Goal: Find specific fact: Find contact information

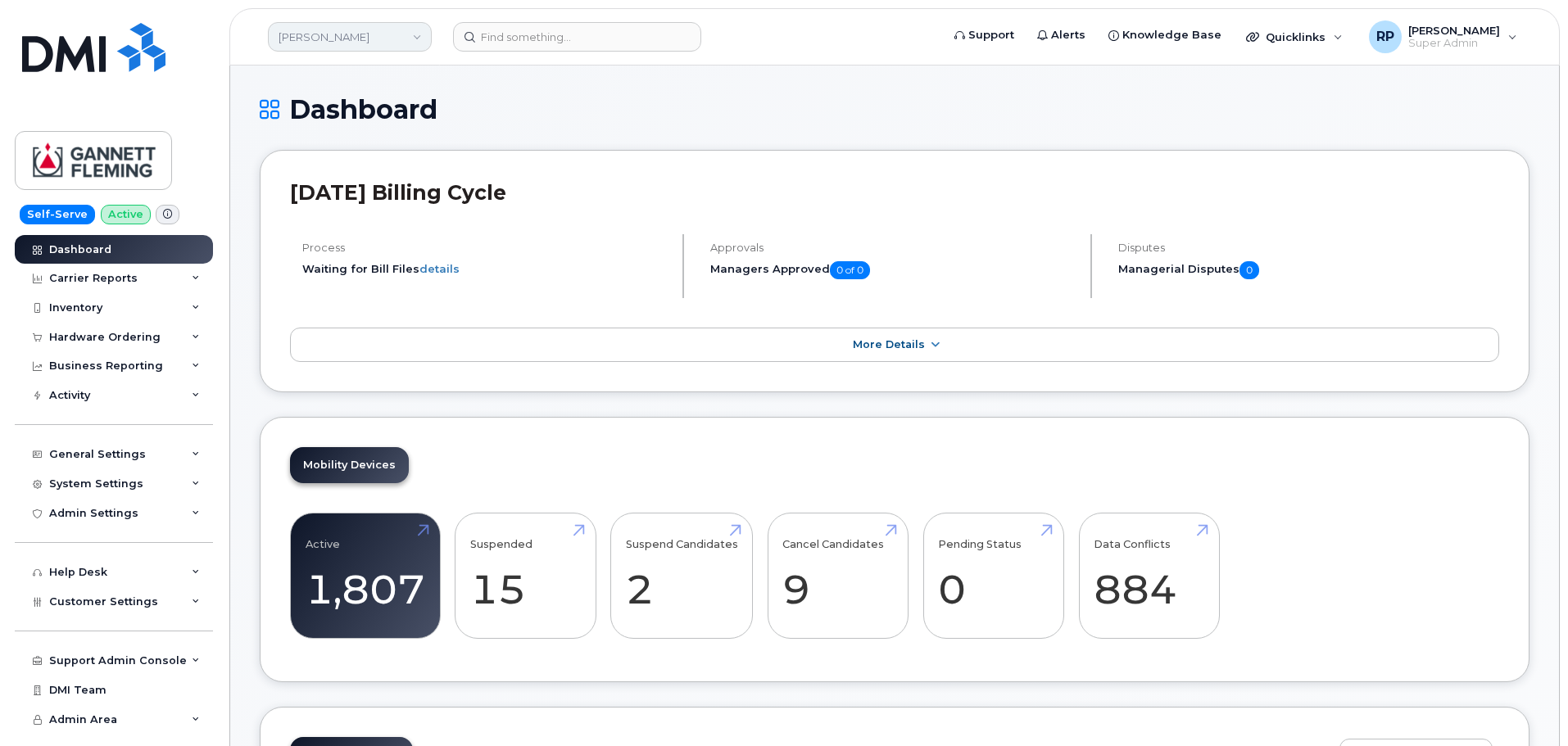
scroll to position [2148, 0]
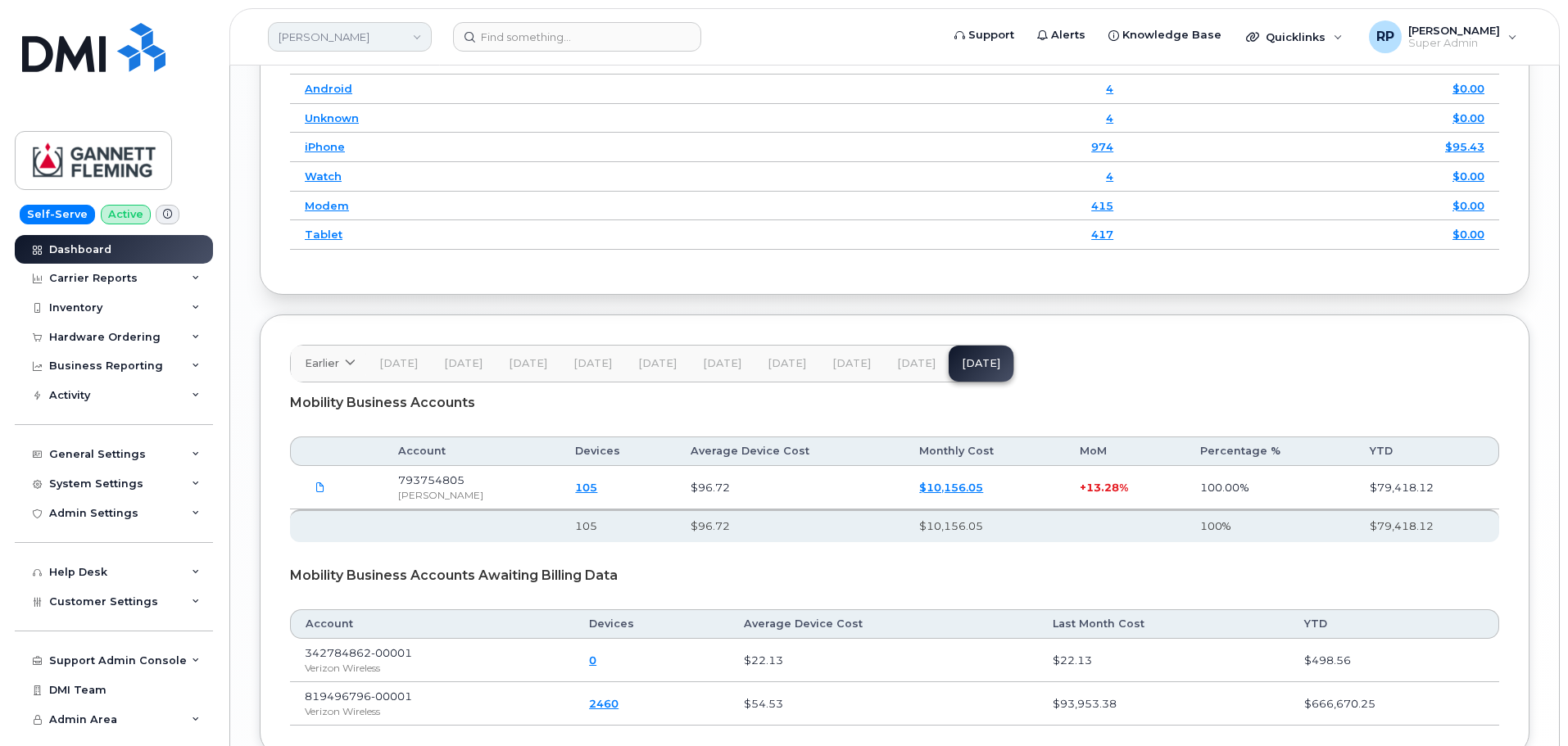
click at [287, 28] on link "Gannett Fleming" at bounding box center [349, 37] width 163 height 30
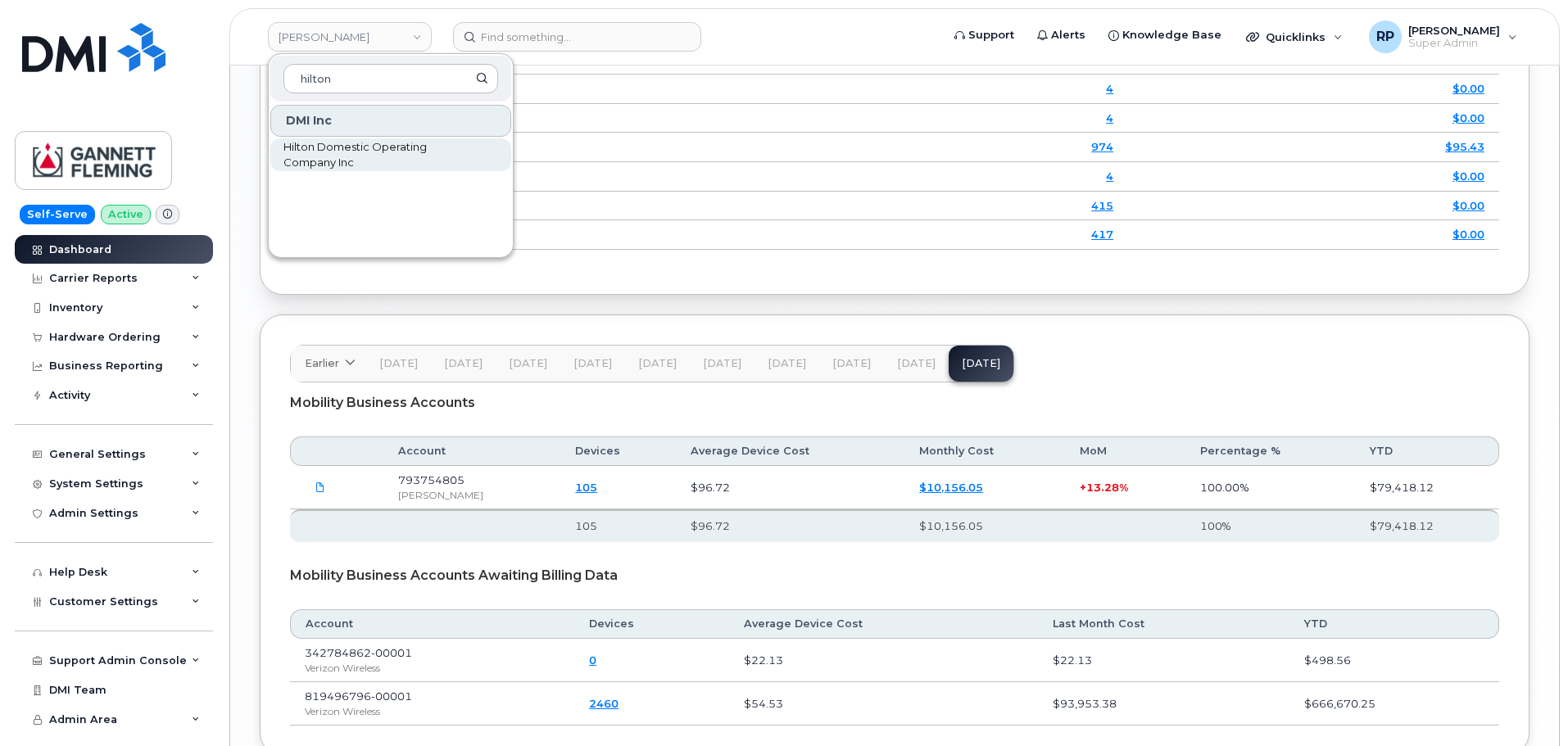
type input "hilton"
click at [303, 157] on span "Hilton Domestic Operating Company Inc" at bounding box center [377, 155] width 189 height 32
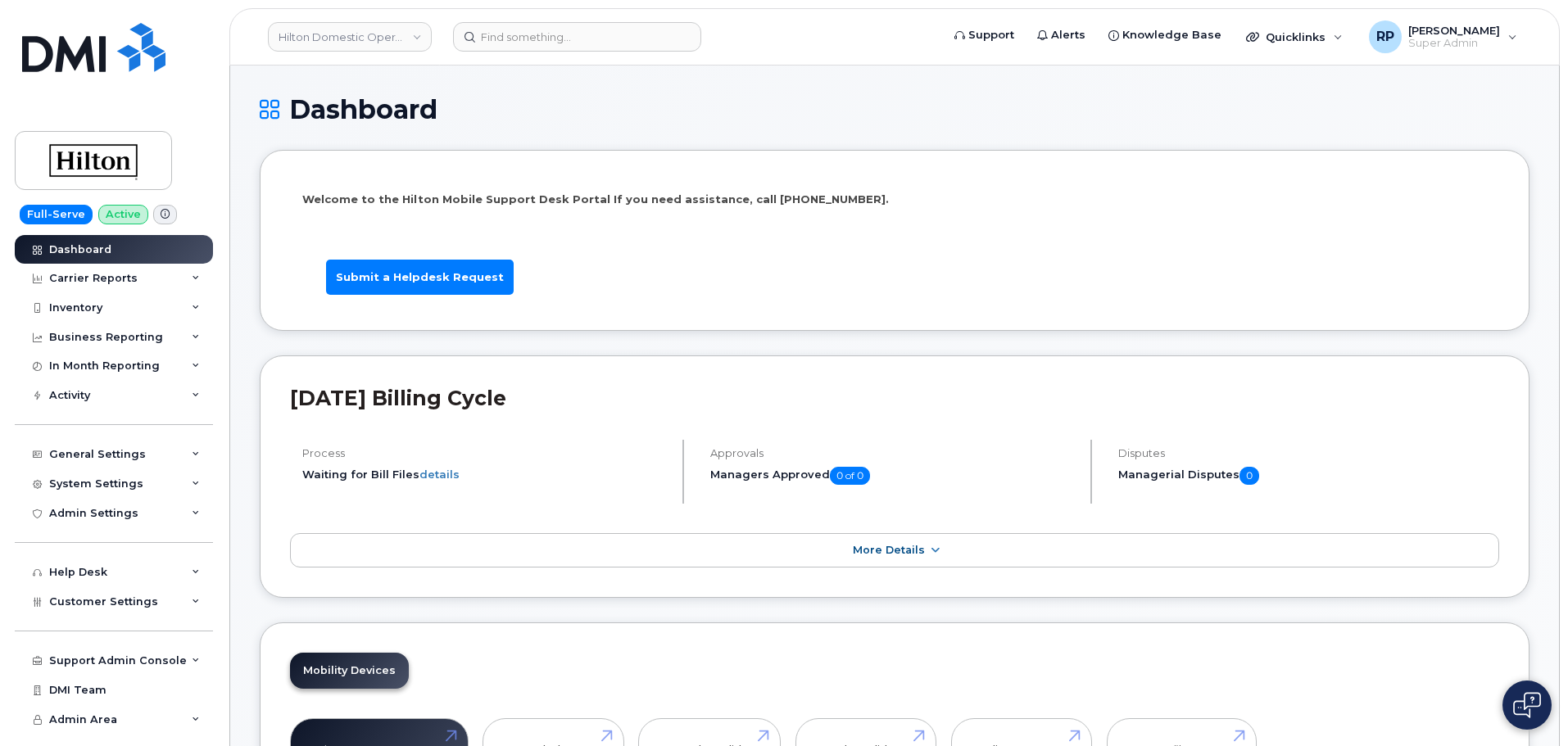
scroll to position [137, 0]
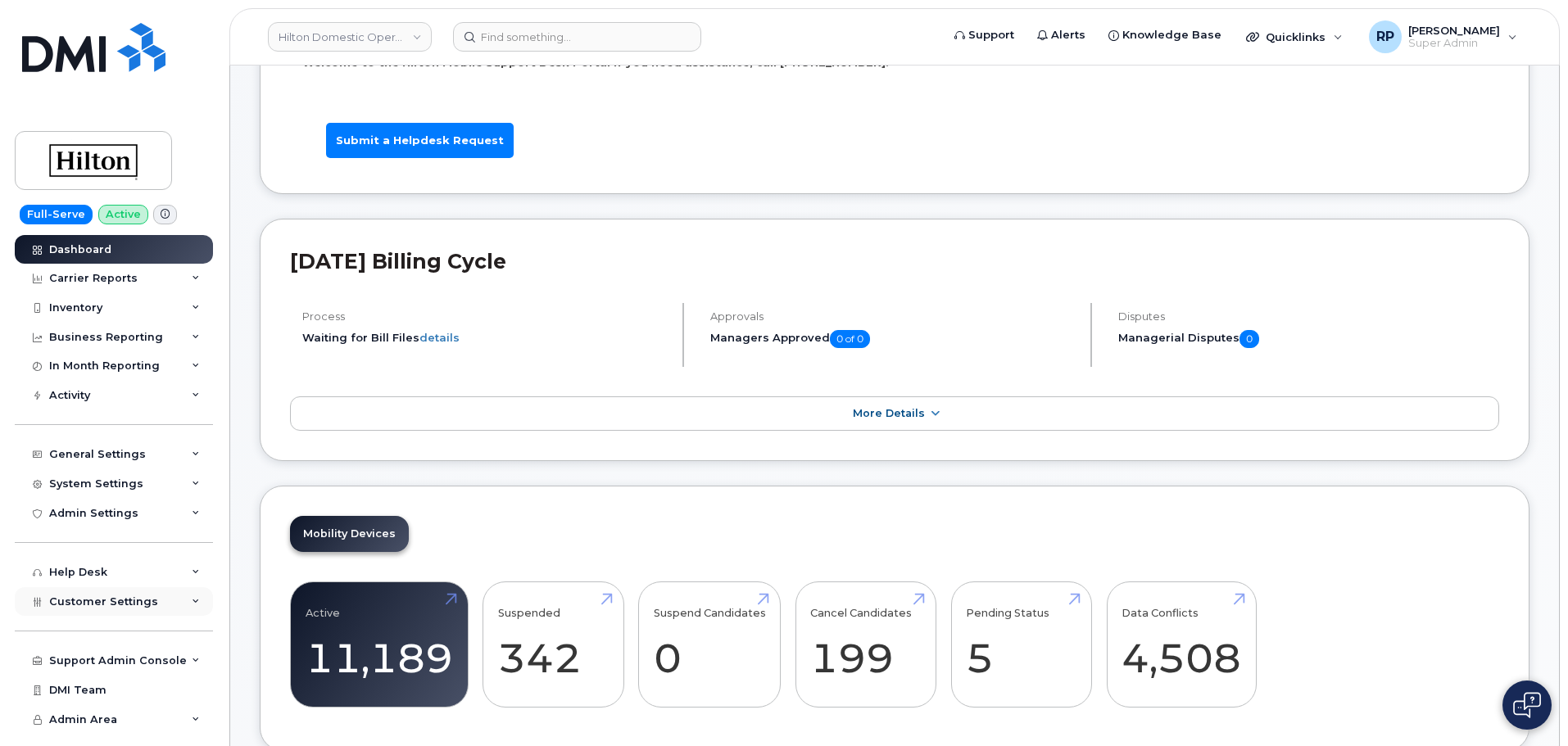
click at [115, 604] on span "Customer Settings" at bounding box center [103, 601] width 109 height 12
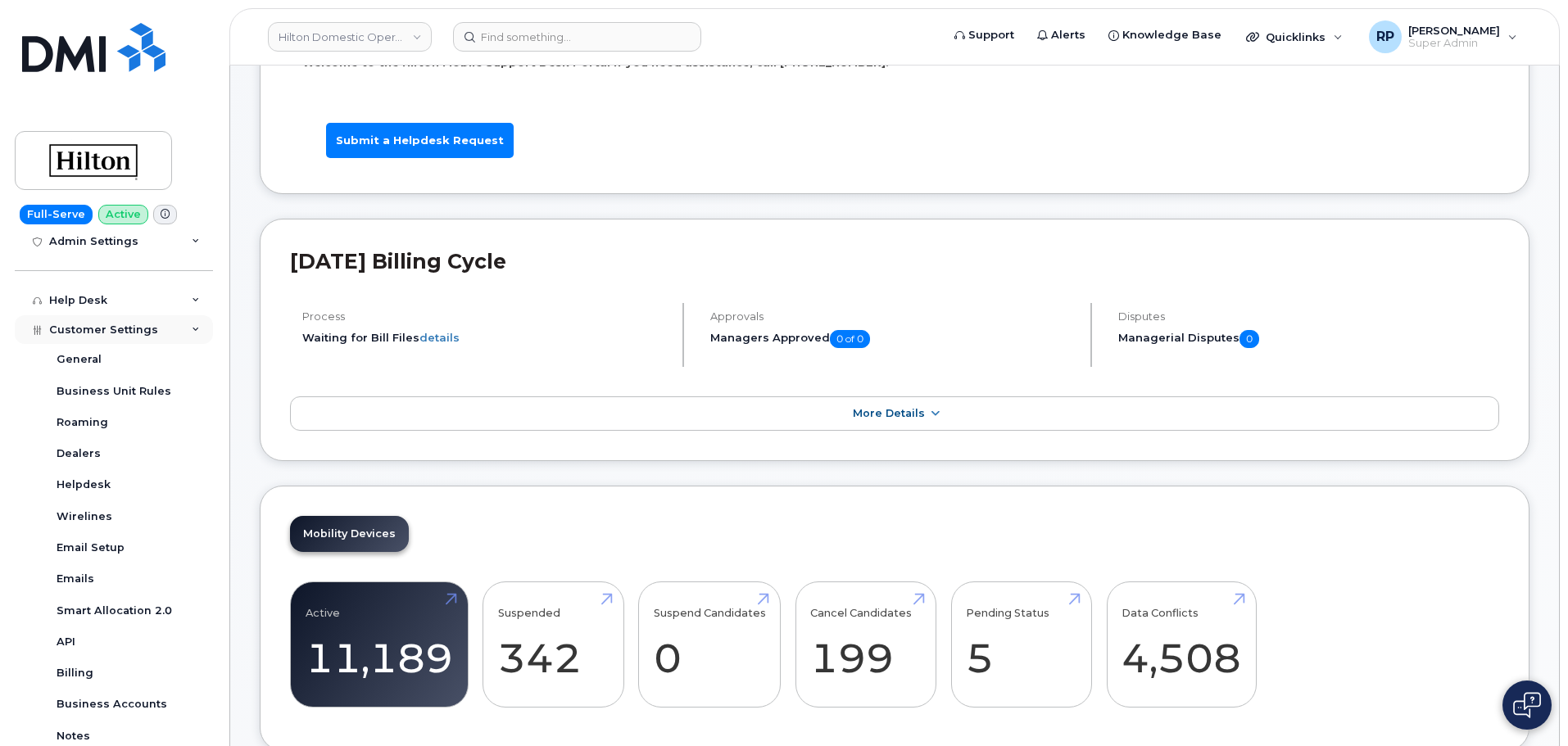
scroll to position [273, 0]
click at [84, 361] on div "General" at bounding box center [79, 359] width 46 height 15
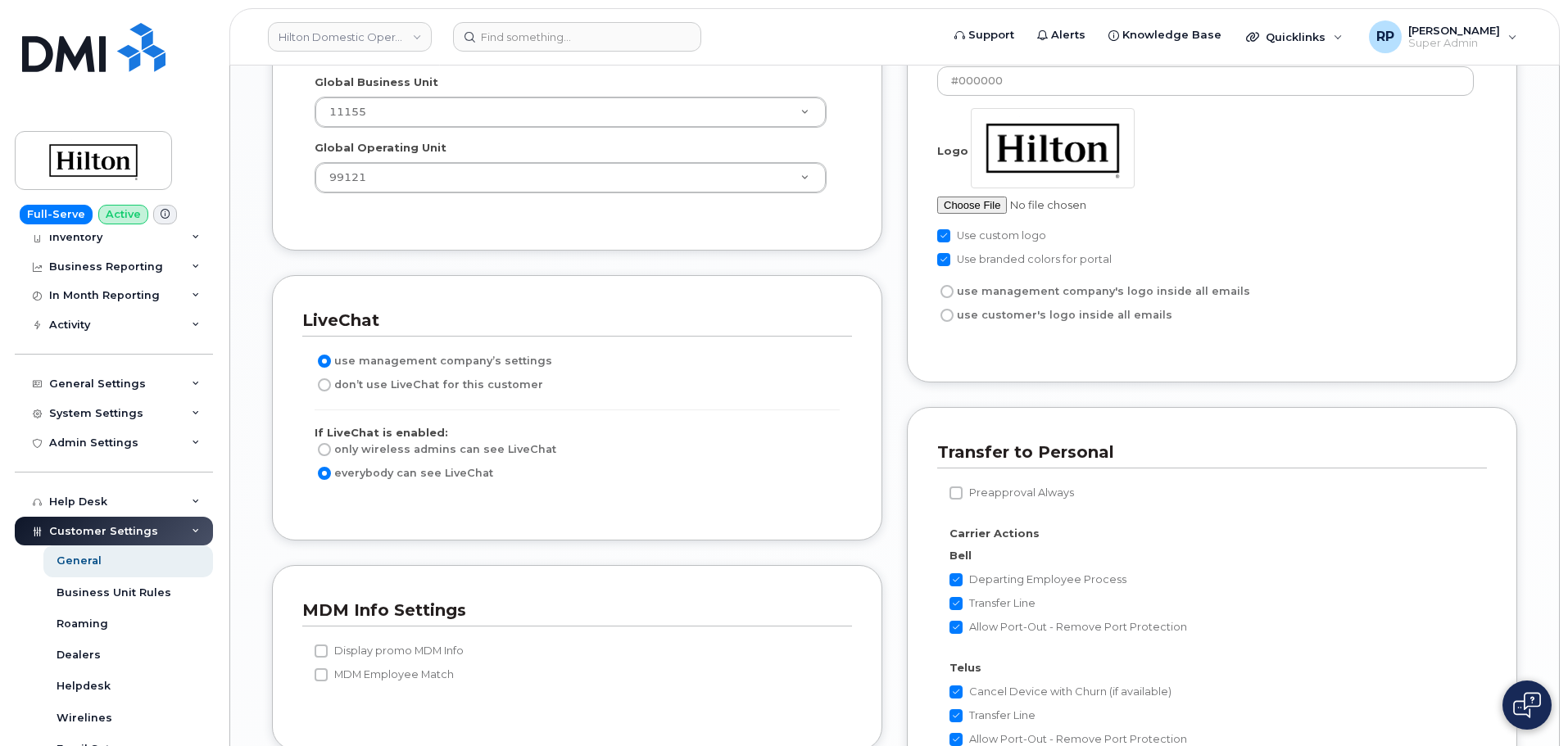
scroll to position [47, 0]
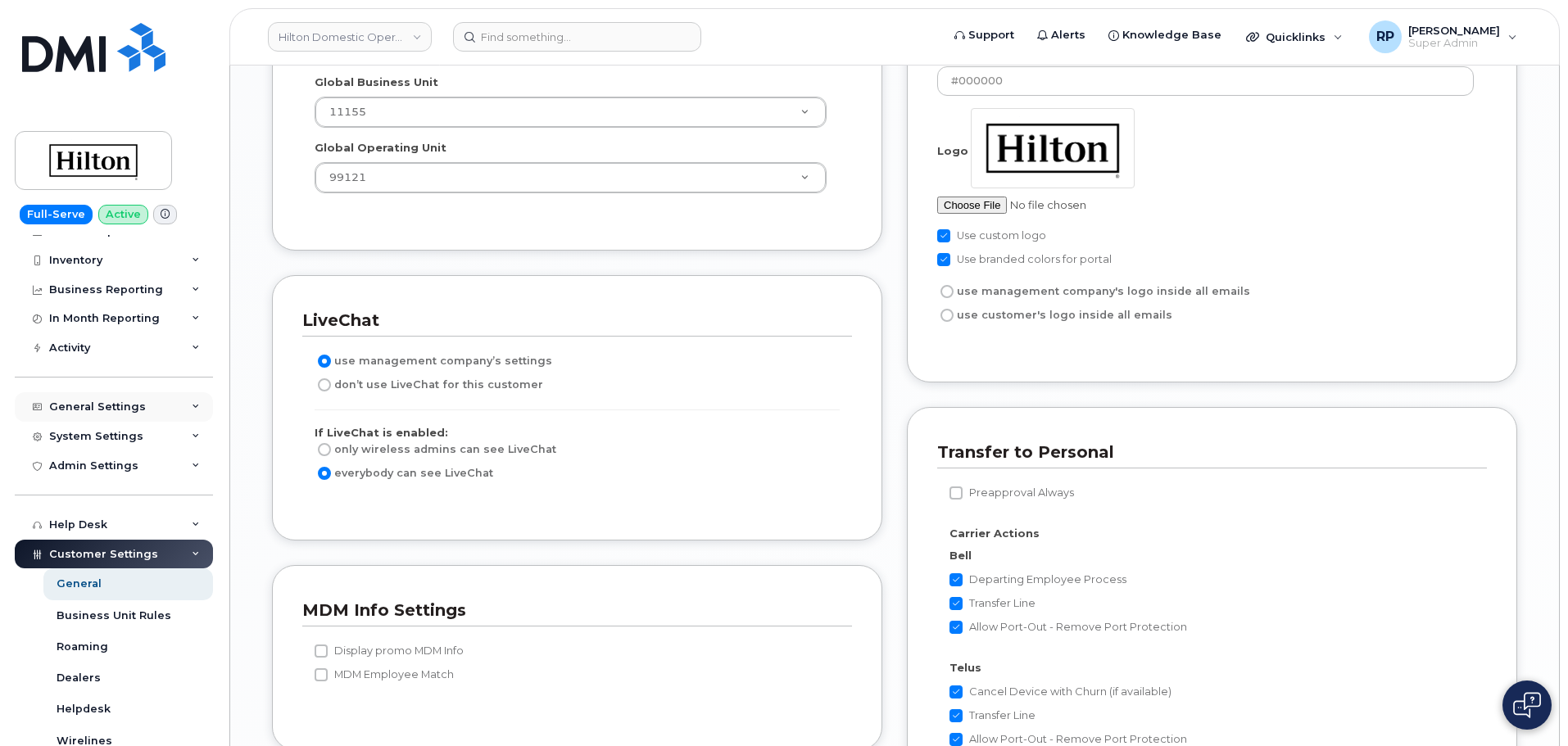
click at [131, 406] on div "General Settings" at bounding box center [98, 407] width 97 height 13
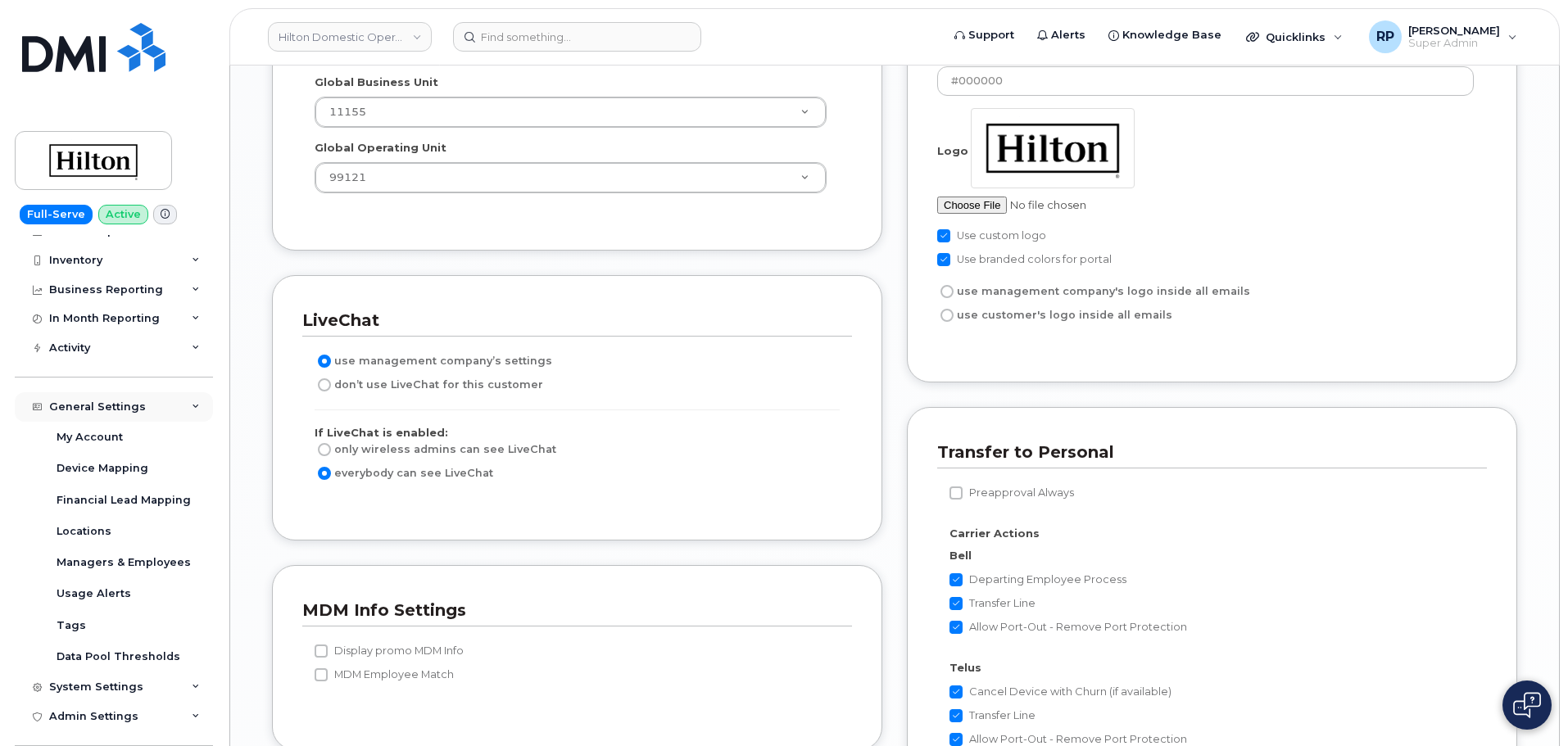
click at [131, 406] on div "General Settings" at bounding box center [98, 407] width 97 height 13
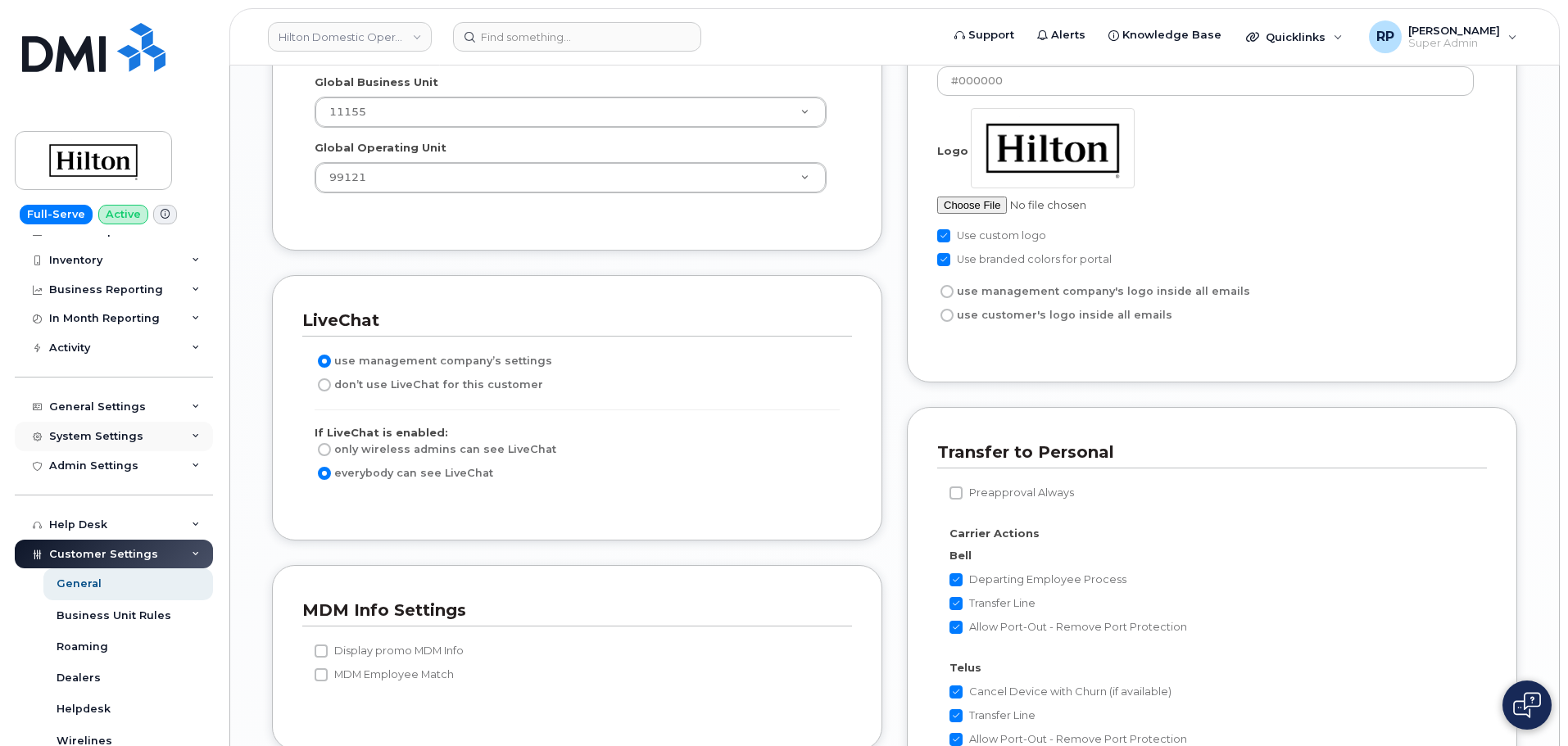
click at [126, 435] on div "System Settings" at bounding box center [96, 437] width 94 height 13
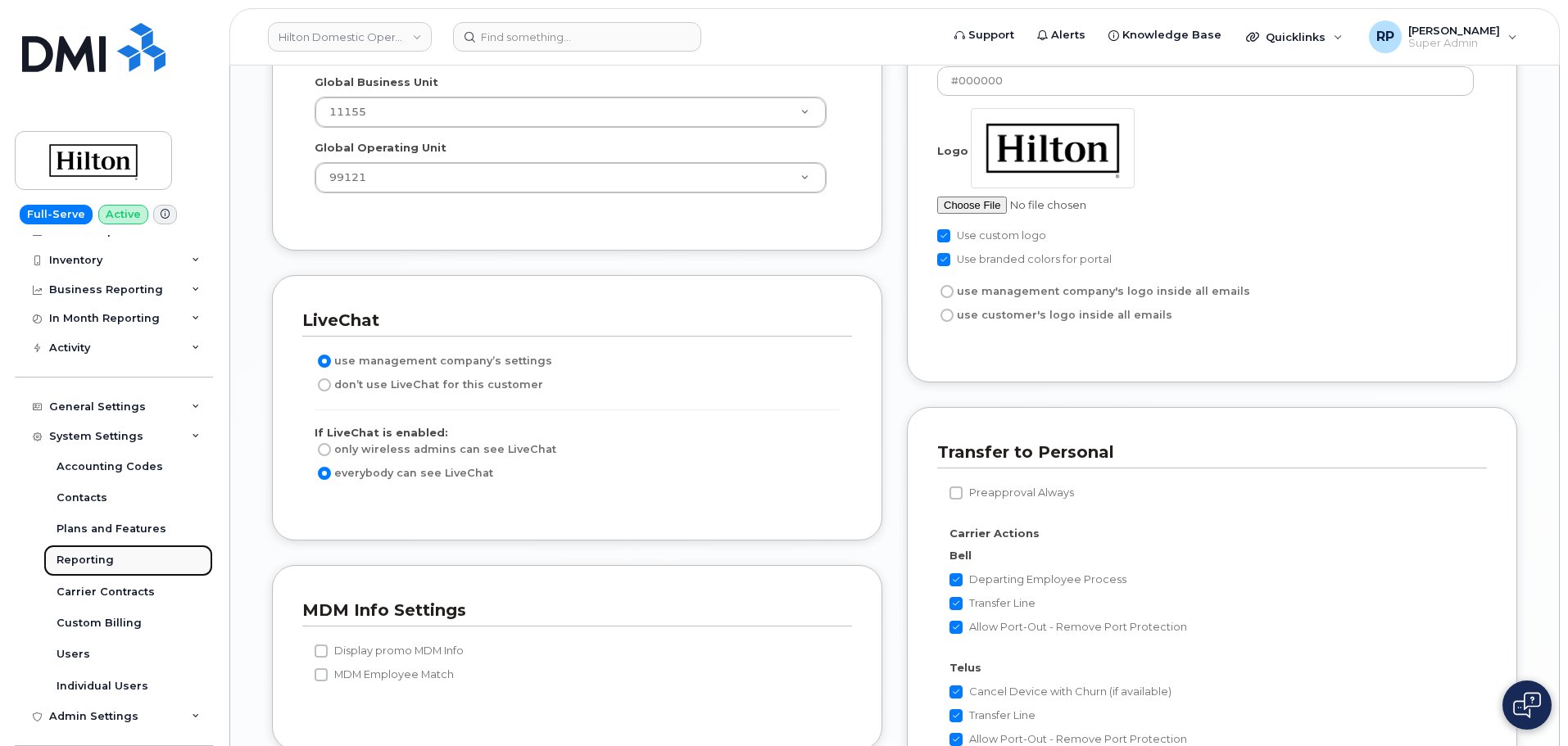
click at [100, 567] on div "Reporting" at bounding box center [85, 560] width 58 height 15
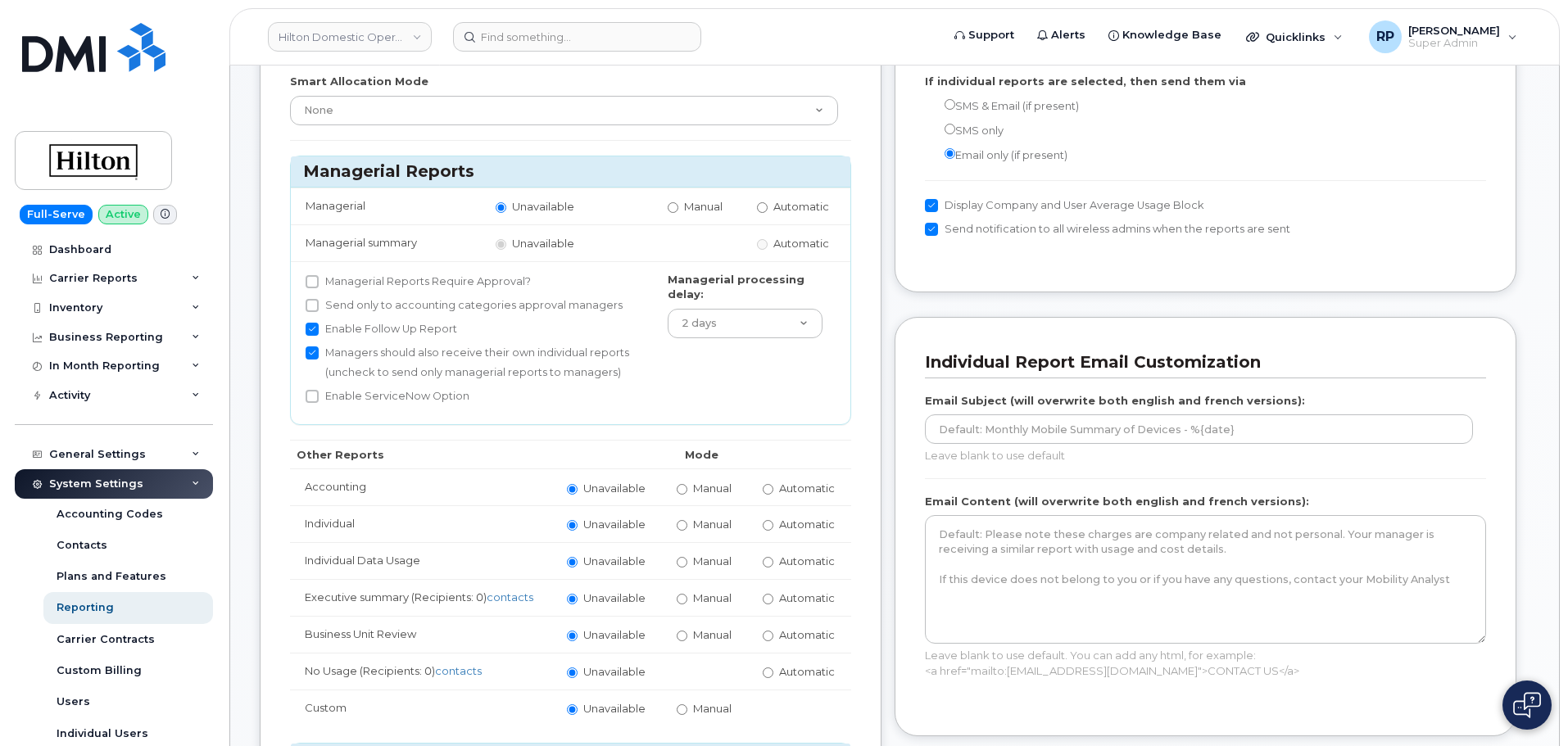
scroll to position [137, 0]
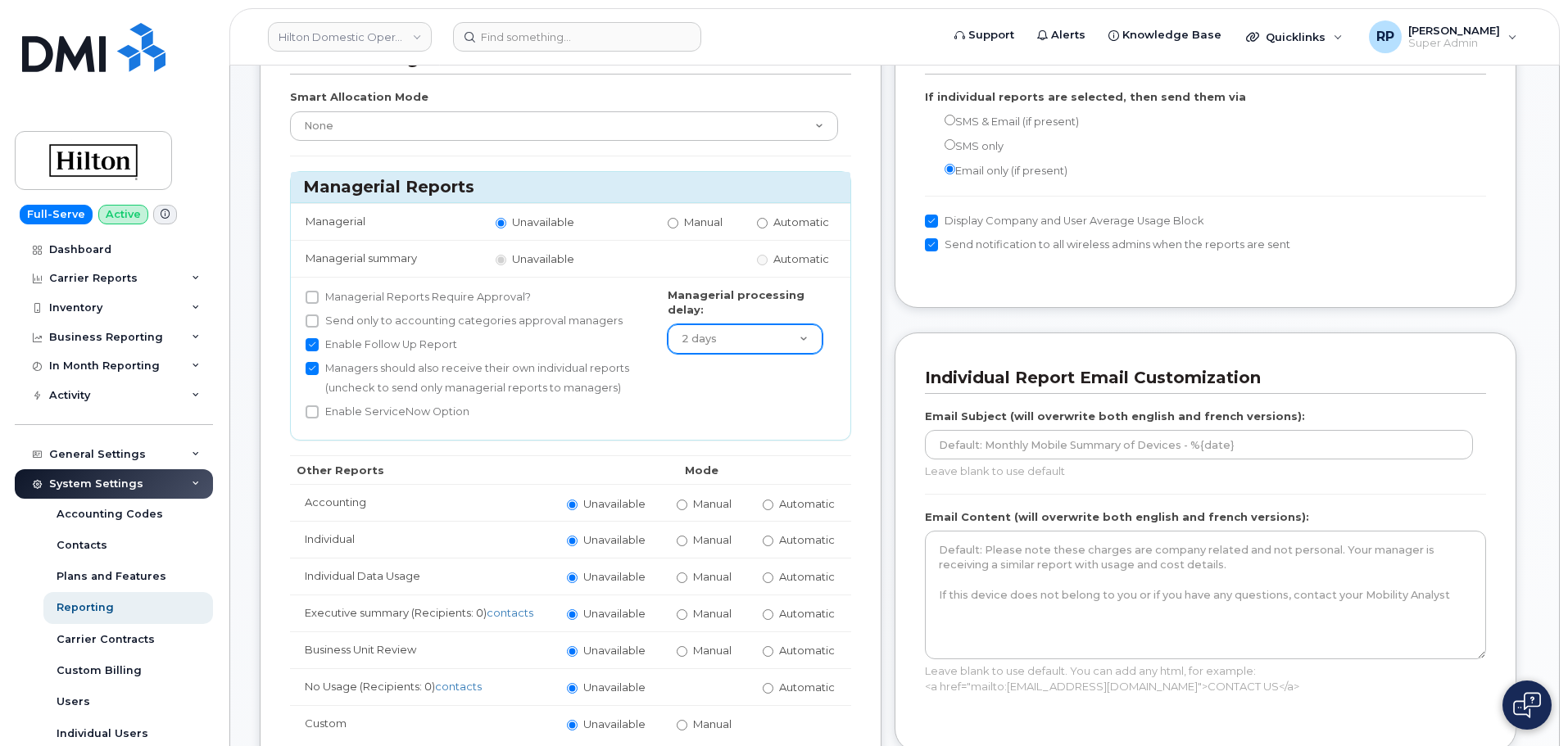
click at [805, 342] on select "1 day 2 days 3 days 4 days 5 days 6 days 7 days 8 days 15 days" at bounding box center [746, 339] width 156 height 30
click at [851, 390] on div "Bill Processing Smart Allocation Mode None Within Plan Managerial Reports Manag…" at bounding box center [570, 551] width 621 height 1077
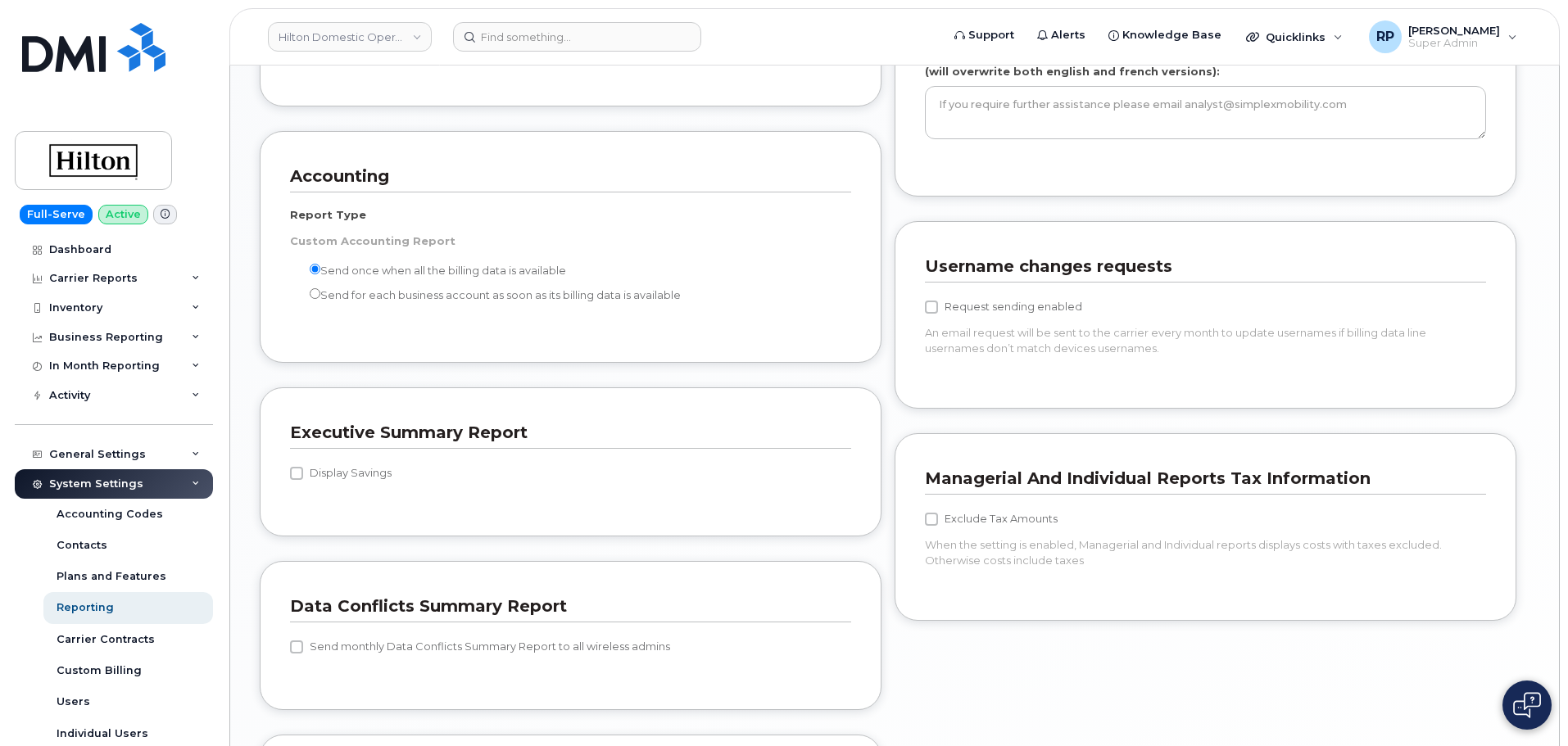
scroll to position [1639, 0]
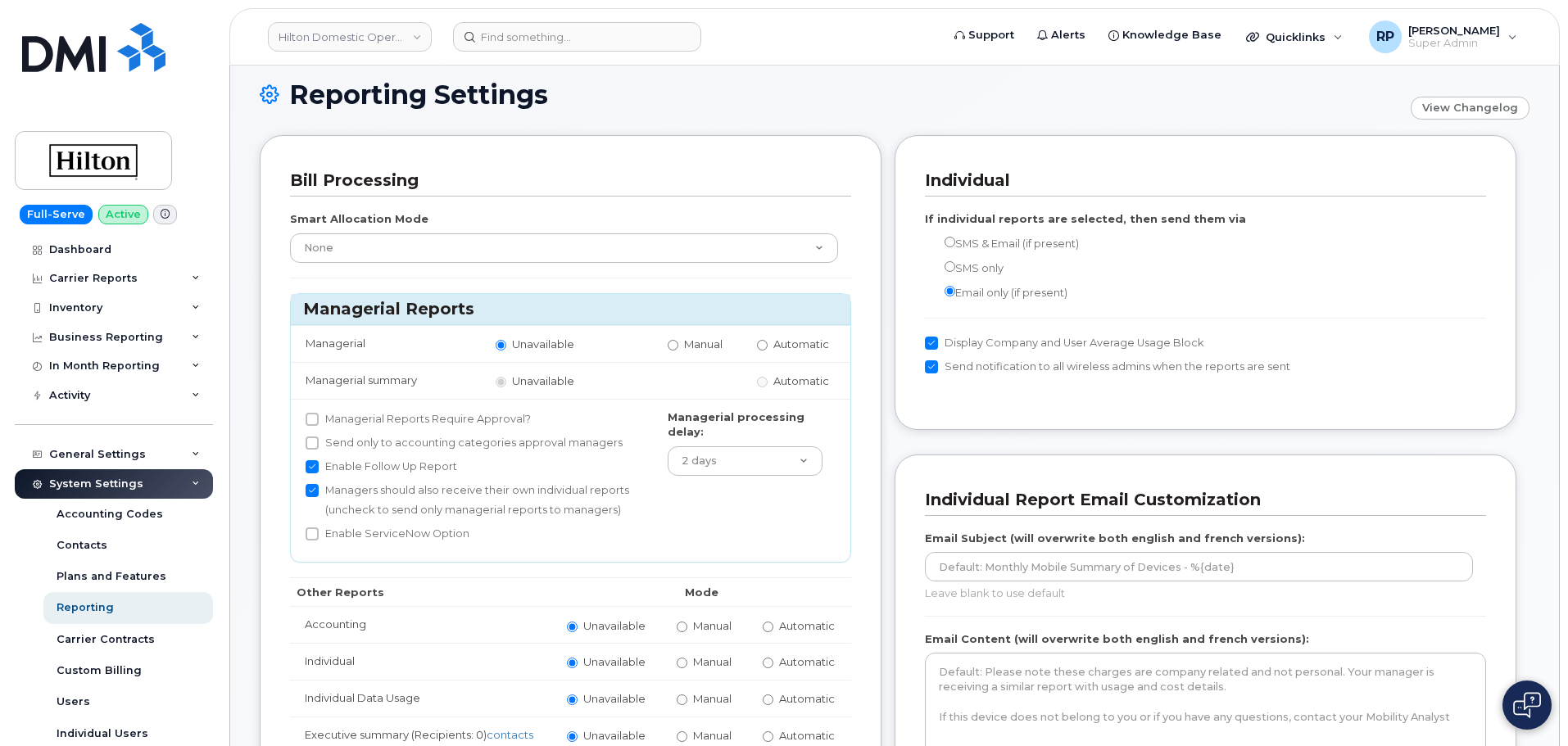
scroll to position [0, 0]
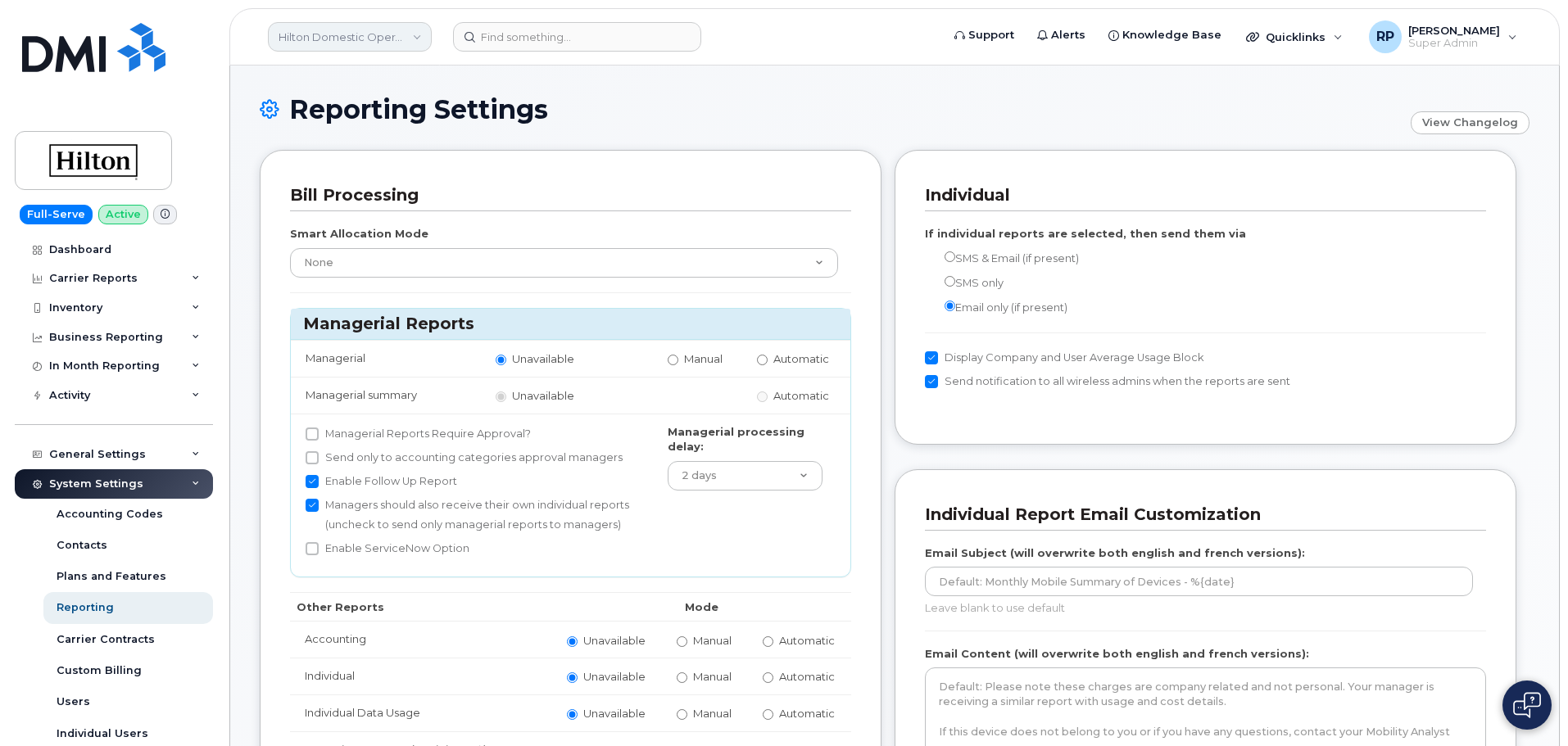
click at [366, 51] on link "Hilton Domestic Operating Company Inc" at bounding box center [349, 37] width 163 height 30
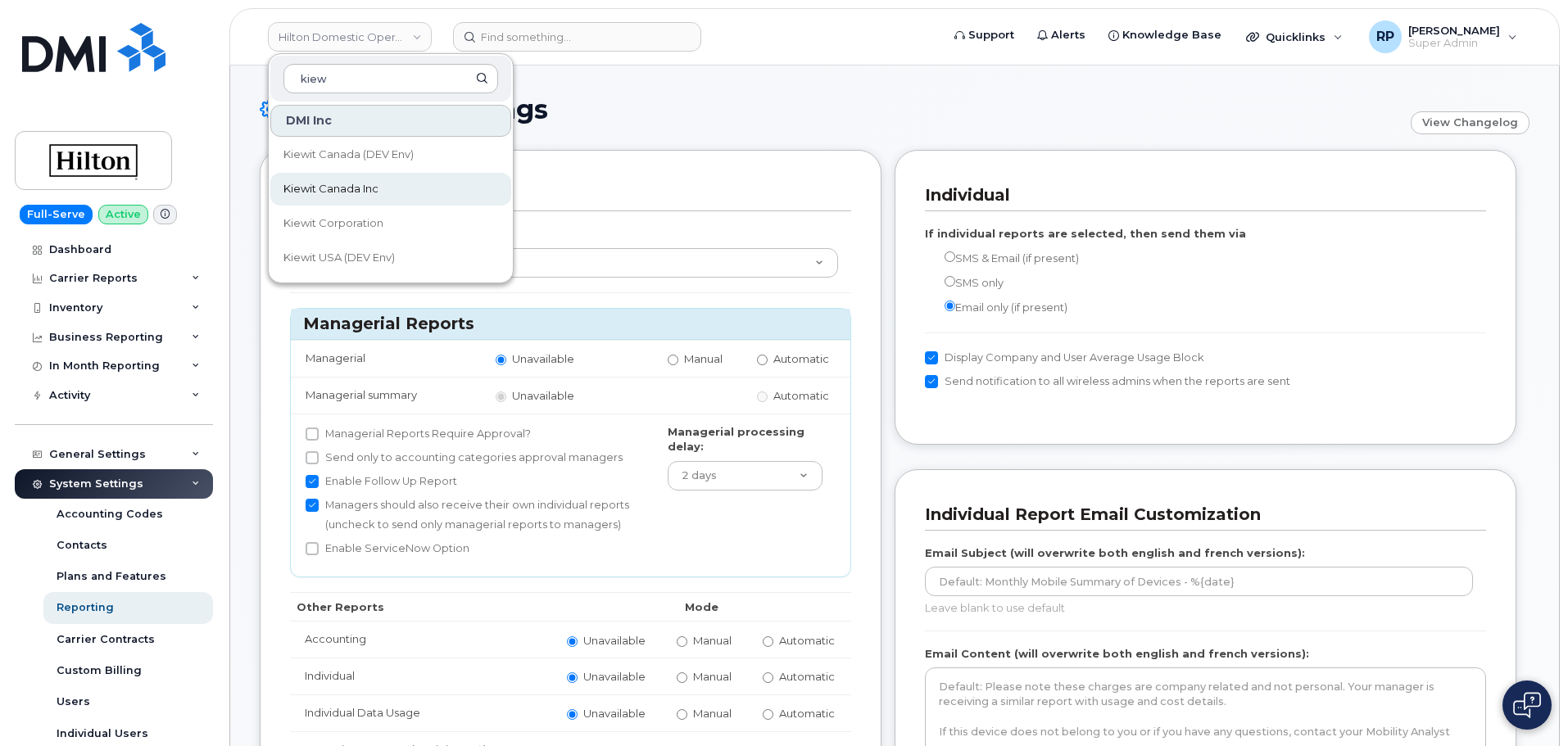
type input "kiew"
click at [357, 190] on span "Kiewit Canada Inc" at bounding box center [331, 190] width 95 height 17
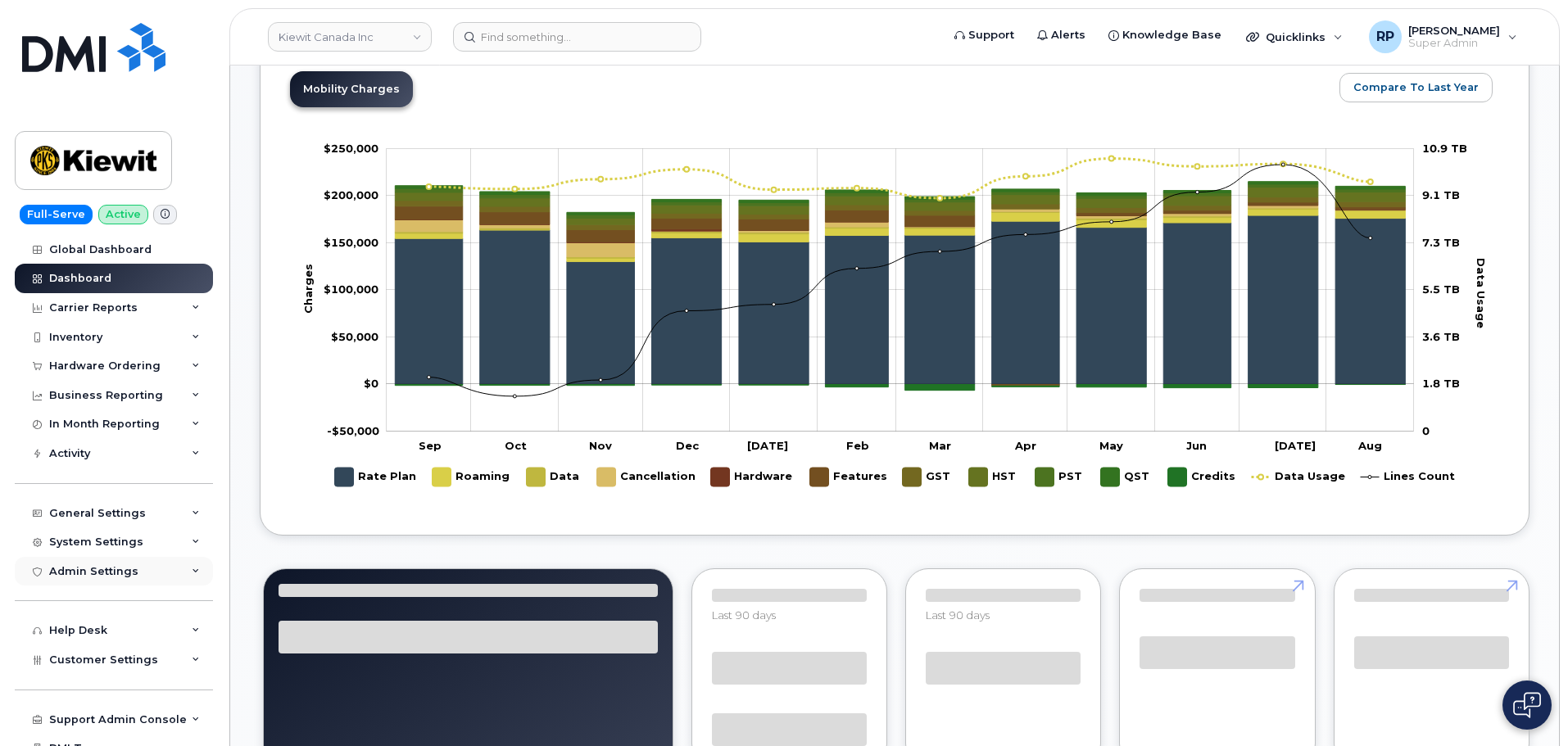
scroll to position [925, 0]
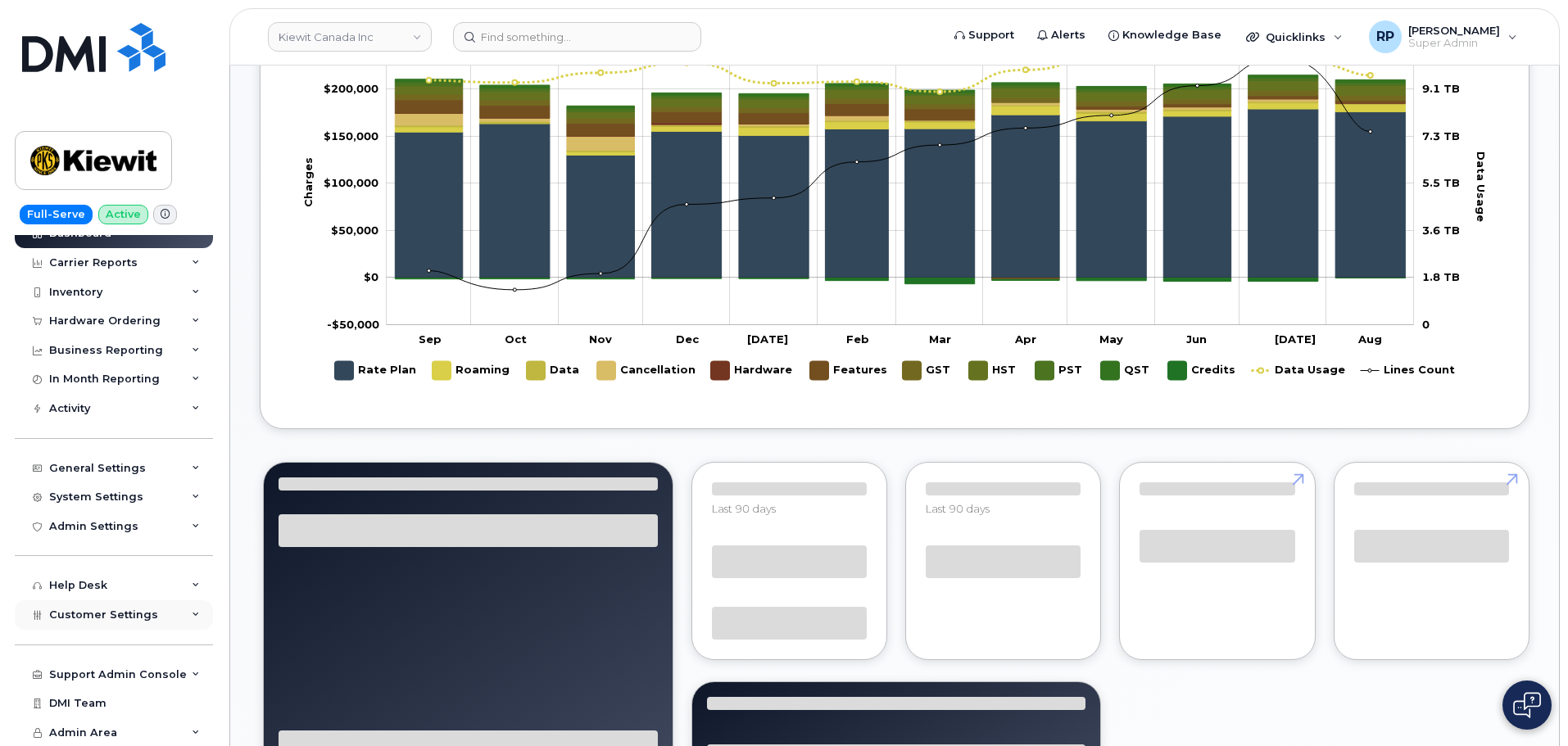
click at [119, 611] on span "Customer Settings" at bounding box center [103, 614] width 109 height 12
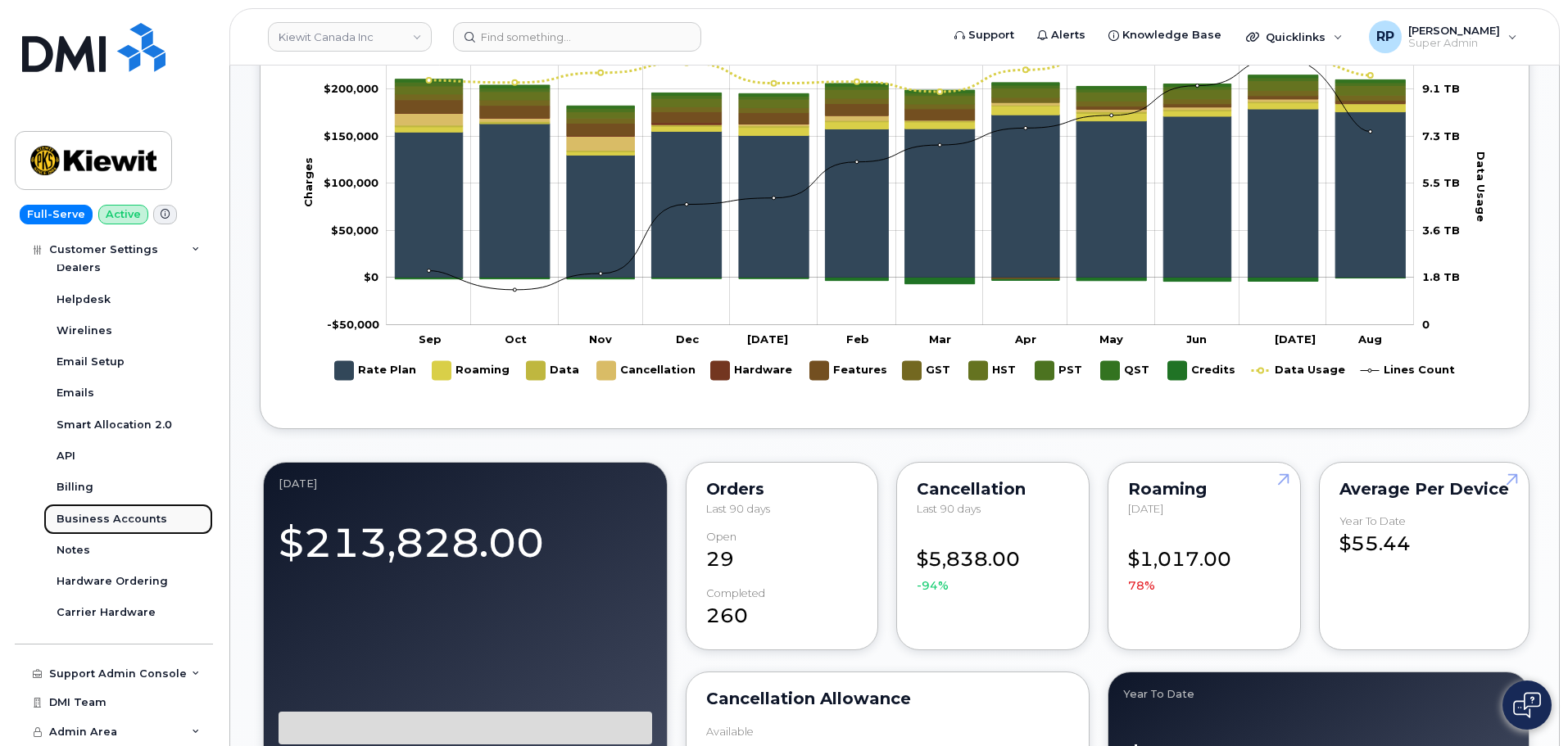
click at [116, 522] on div "Business Accounts" at bounding box center [111, 519] width 111 height 15
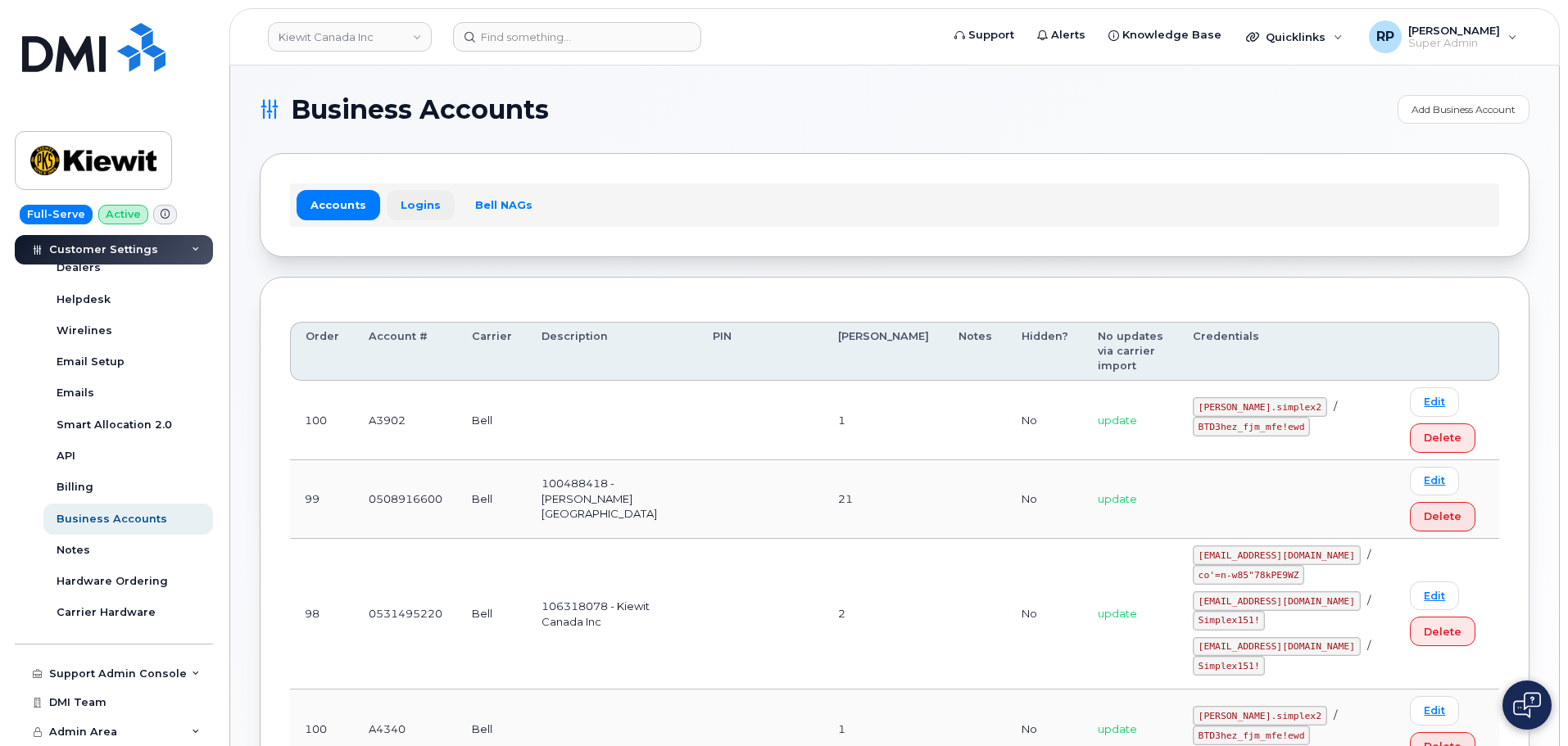
click at [424, 214] on link "Logins" at bounding box center [420, 205] width 68 height 30
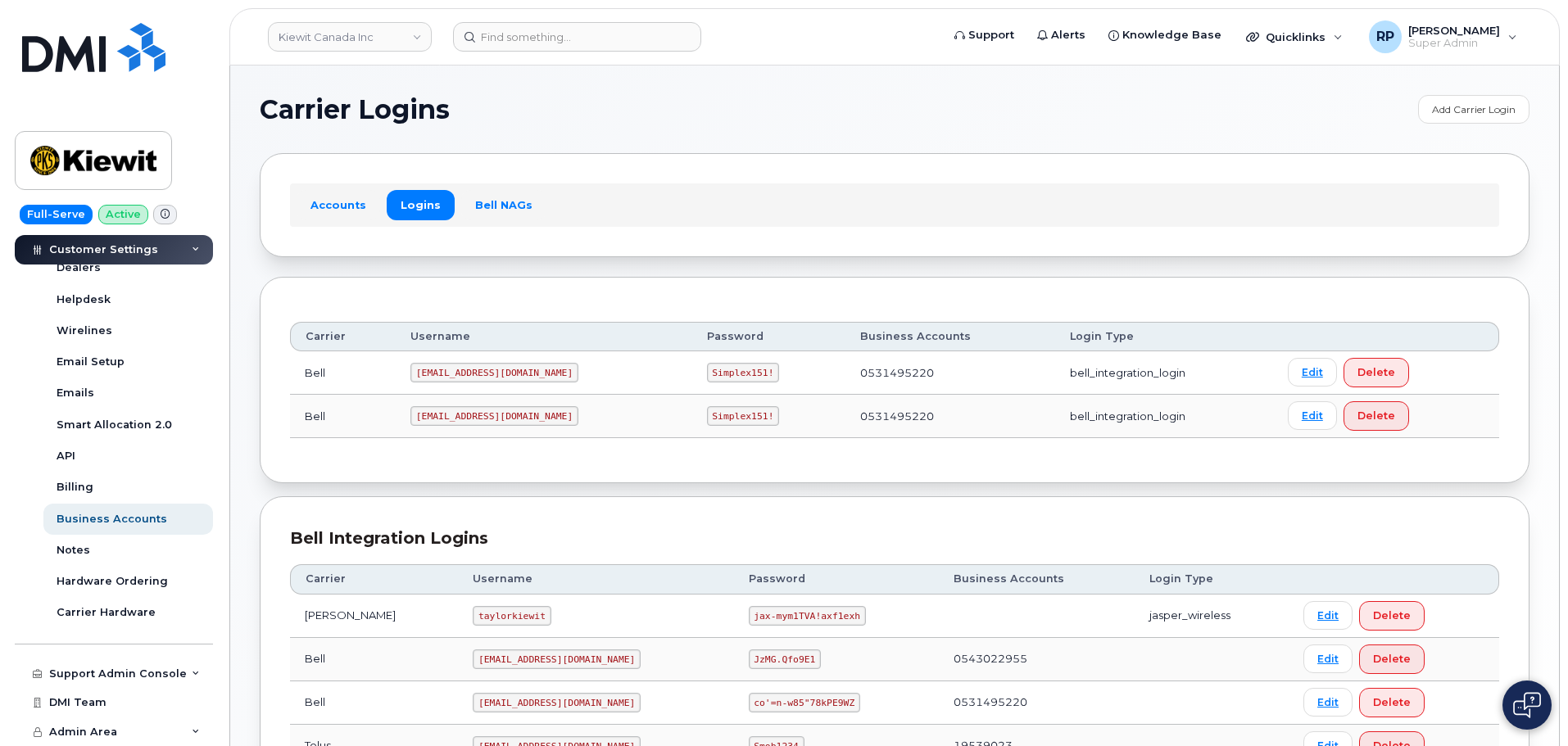
scroll to position [137, 0]
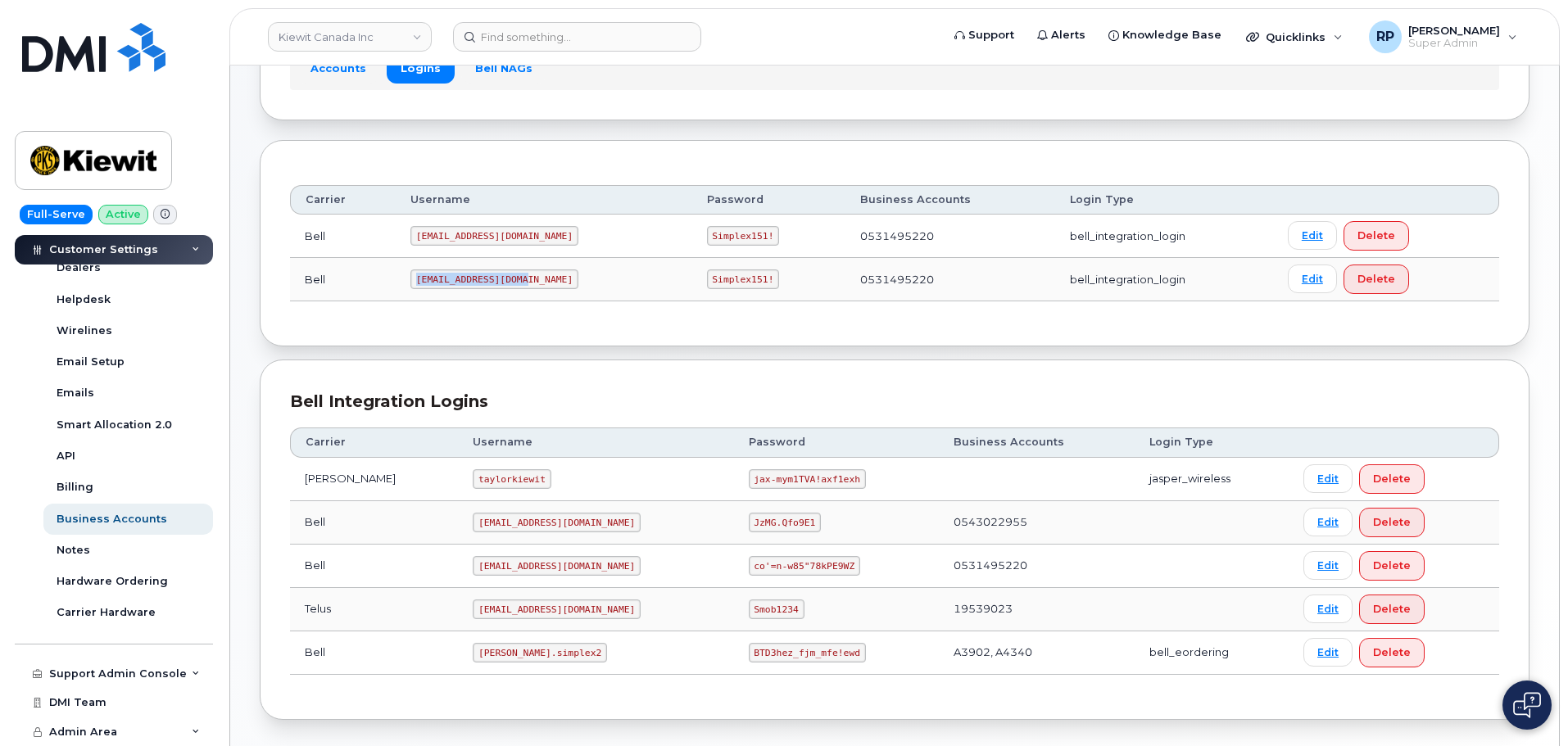
drag, startPoint x: 416, startPoint y: 281, endPoint x: 503, endPoint y: 284, distance: 87.1
click at [535, 281] on td "[EMAIL_ADDRESS][DOMAIN_NAME]" at bounding box center [543, 280] width 296 height 44
copy code "[EMAIL_ADDRESS][DOMAIN_NAME]"
click at [707, 280] on code "Simplex151!" at bounding box center [743, 279] width 72 height 20
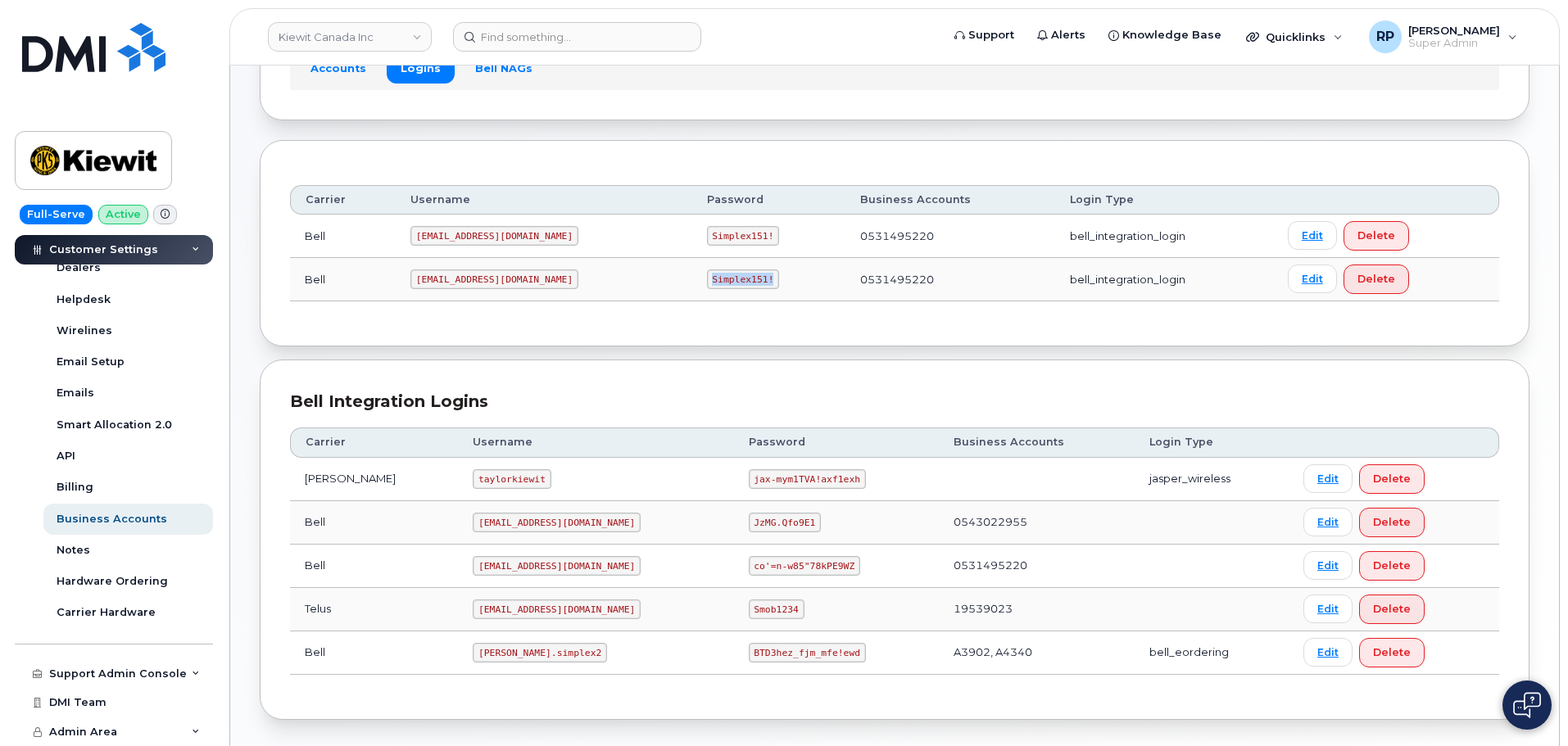
click at [707, 280] on code "Simplex151!" at bounding box center [743, 279] width 72 height 20
copy code "Simplex151!"
click at [470, 281] on code "[EMAIL_ADDRESS][DOMAIN_NAME]" at bounding box center [494, 279] width 168 height 20
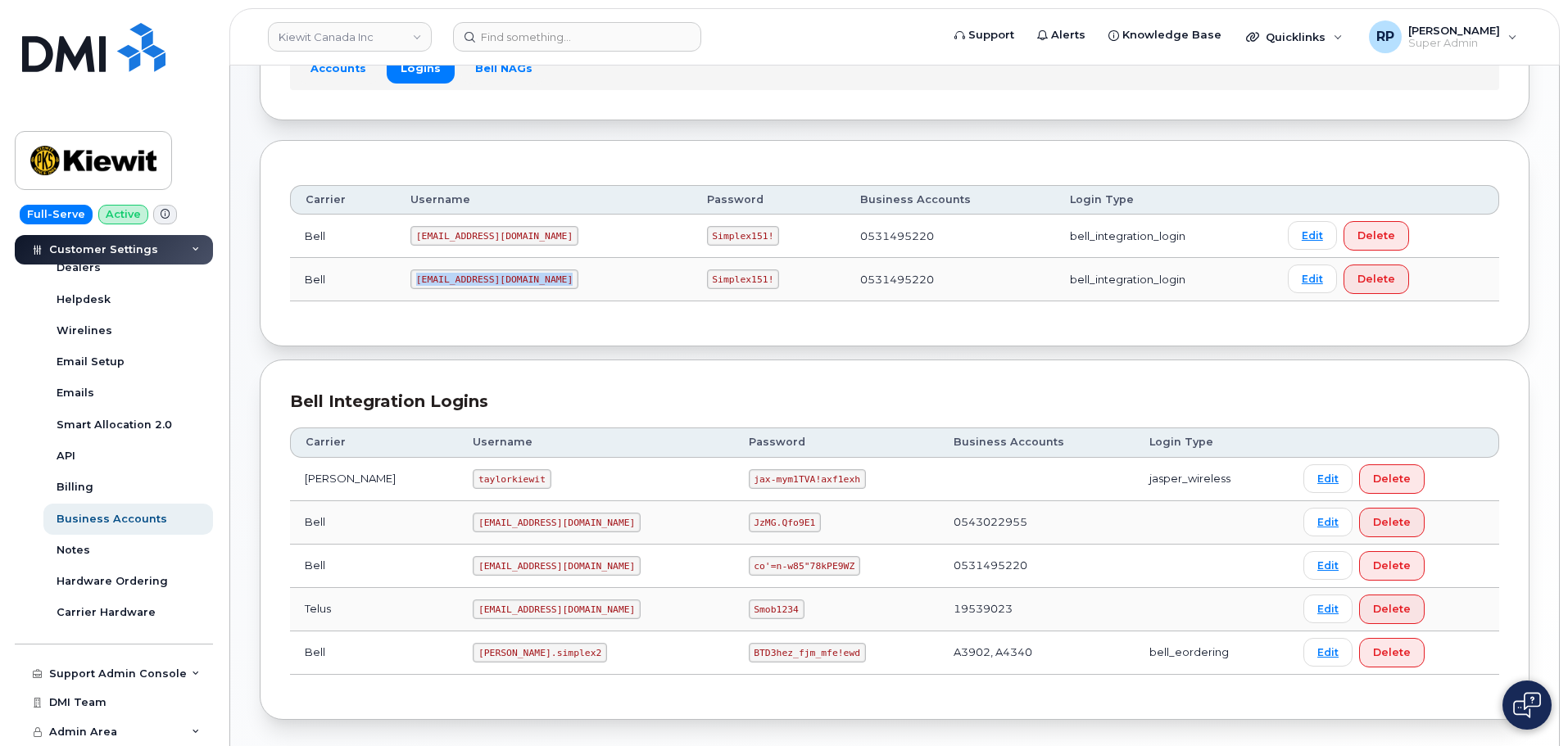
copy code "[EMAIL_ADDRESS][DOMAIN_NAME]"
click at [707, 280] on code "Simplex151!" at bounding box center [743, 279] width 72 height 20
drag, startPoint x: 656, startPoint y: 280, endPoint x: 713, endPoint y: 281, distance: 57.0
click at [713, 281] on code "Simplex151!" at bounding box center [743, 279] width 72 height 20
copy code "Simplex151!"
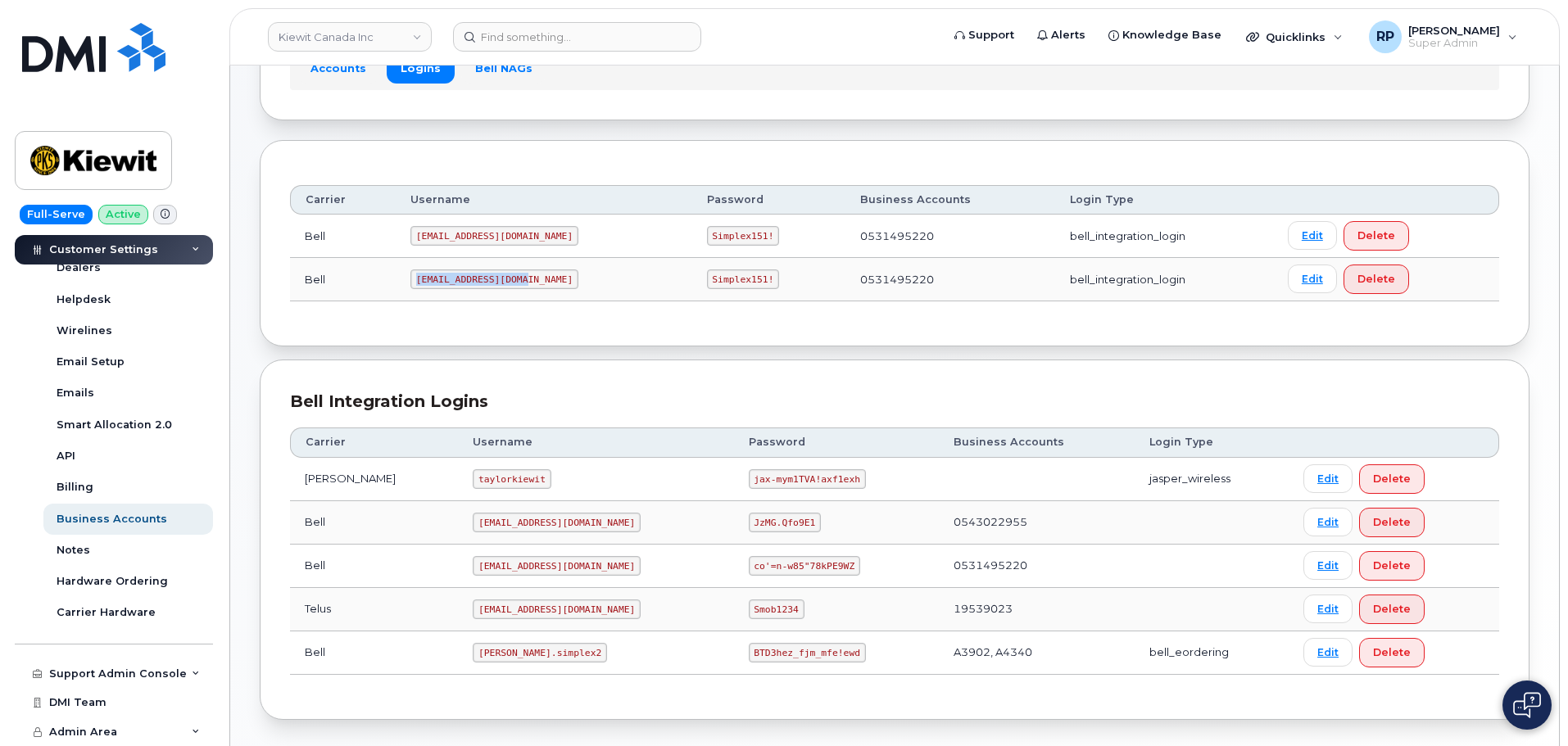
drag, startPoint x: 419, startPoint y: 280, endPoint x: 528, endPoint y: 277, distance: 109.0
click at [528, 277] on code "[EMAIL_ADDRESS][DOMAIN_NAME]" at bounding box center [494, 279] width 168 height 20
copy code "[EMAIL_ADDRESS][DOMAIN_NAME]"
drag, startPoint x: 662, startPoint y: 282, endPoint x: 707, endPoint y: 281, distance: 45.0
click at [707, 281] on code "Simplex151!" at bounding box center [743, 279] width 72 height 20
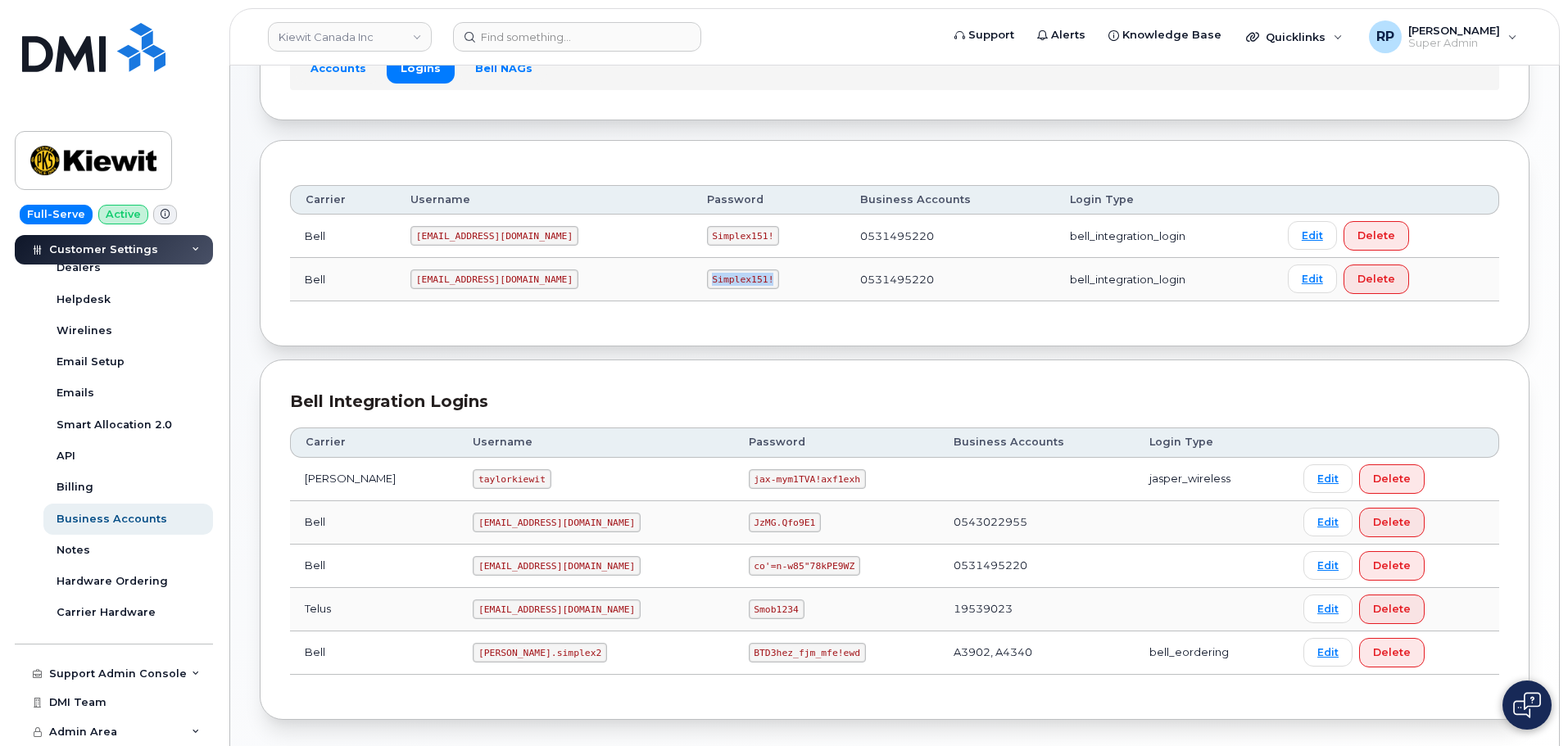
drag, startPoint x: 656, startPoint y: 277, endPoint x: 711, endPoint y: 281, distance: 55.1
click at [717, 281] on code "Simplex151!" at bounding box center [743, 279] width 72 height 20
copy code "Simplex151!"
